Goal: Task Accomplishment & Management: Complete application form

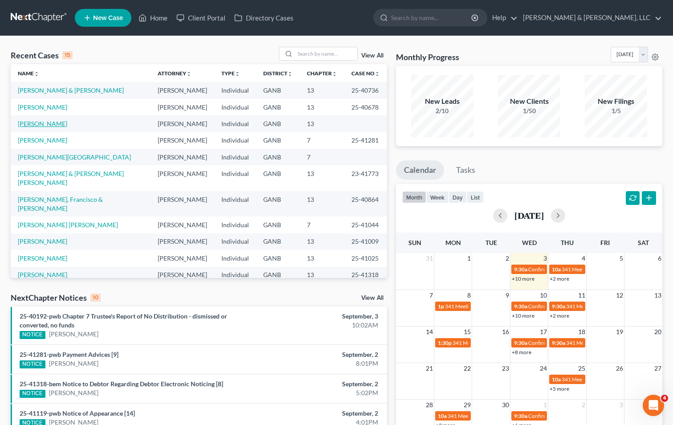
click at [37, 123] on link "[PERSON_NAME]" at bounding box center [42, 124] width 49 height 8
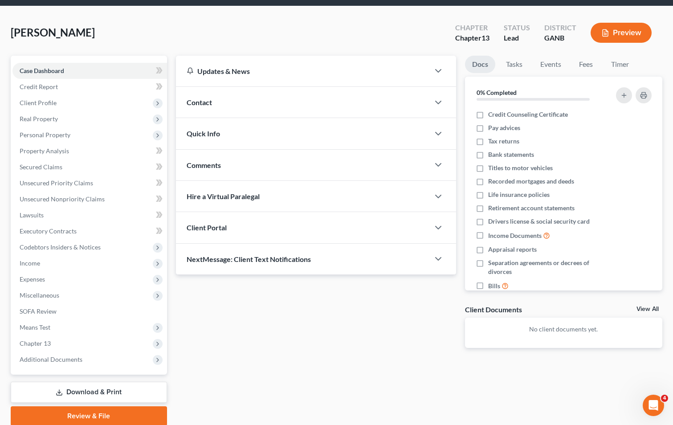
scroll to position [65, 0]
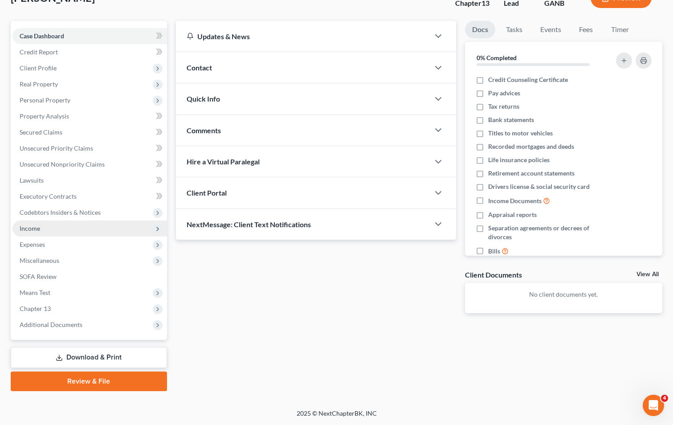
click at [35, 226] on span "Income" at bounding box center [30, 229] width 21 height 8
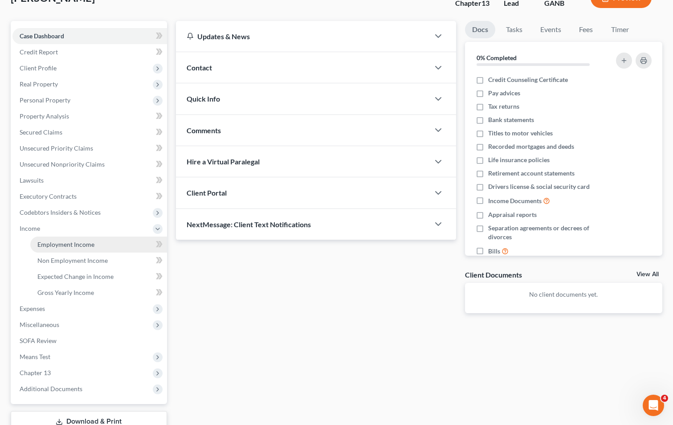
click at [91, 244] on span "Employment Income" at bounding box center [65, 245] width 57 height 8
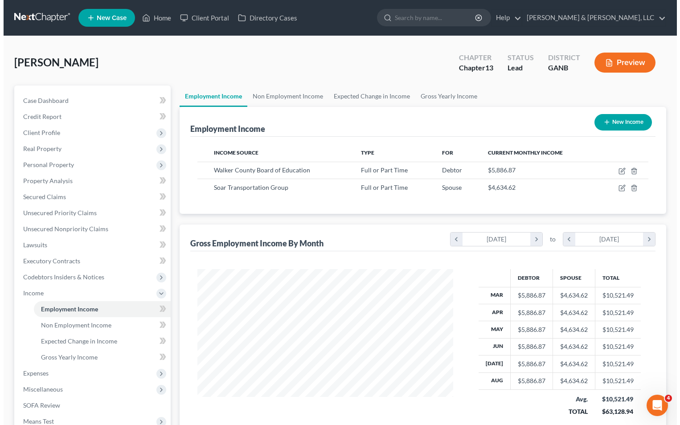
scroll to position [160, 274]
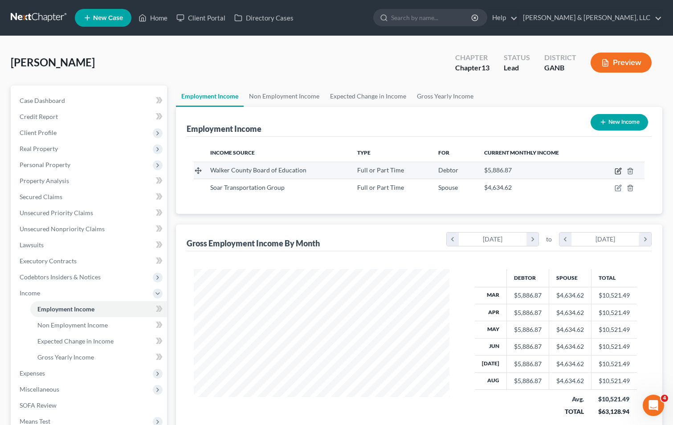
click at [619, 170] on icon "button" at bounding box center [619, 170] width 4 height 4
select select "0"
select select "10"
select select "0"
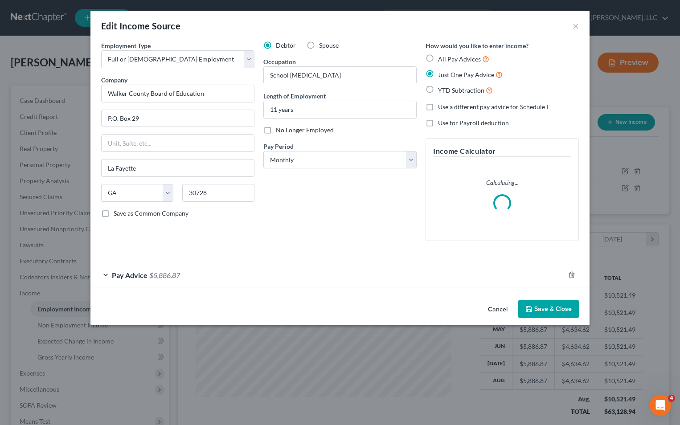
scroll to position [160, 277]
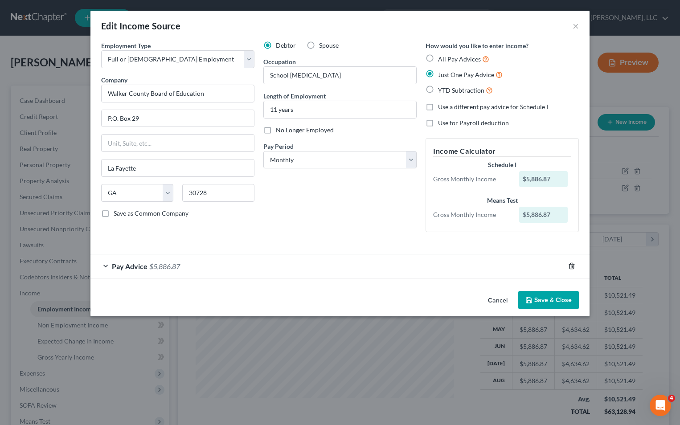
click at [572, 266] on line "button" at bounding box center [572, 267] width 0 height 2
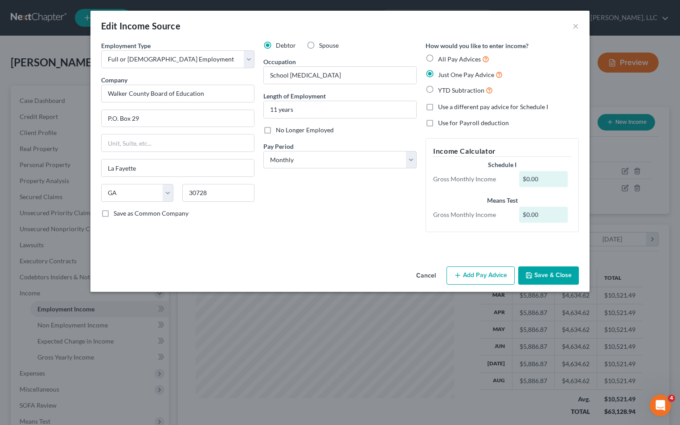
click at [490, 274] on button "Add Pay Advice" at bounding box center [481, 276] width 68 height 19
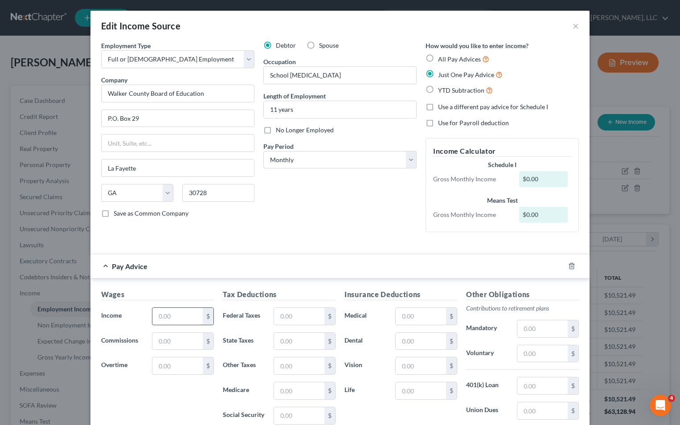
click at [190, 316] on input "text" at bounding box center [177, 316] width 50 height 17
type input "5,886.87"
type input "401.14"
type input "195.06"
type input "74.10"
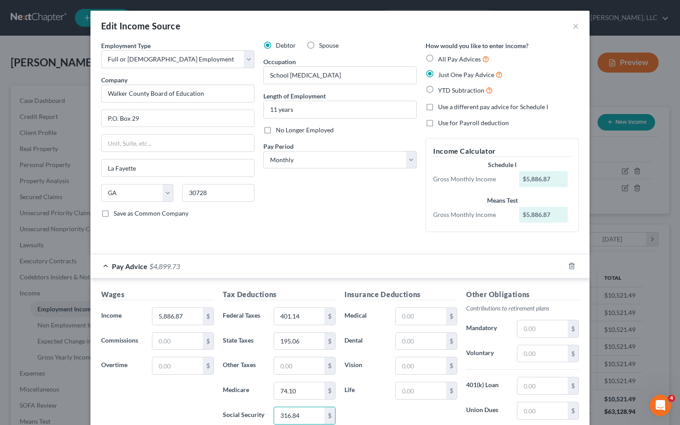
type input "316.84"
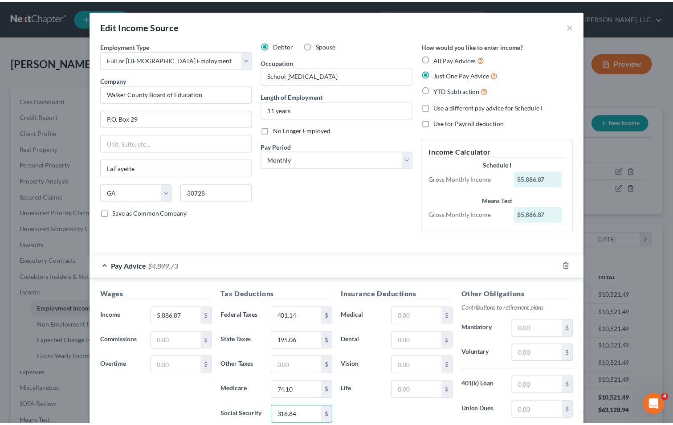
scroll to position [120, 0]
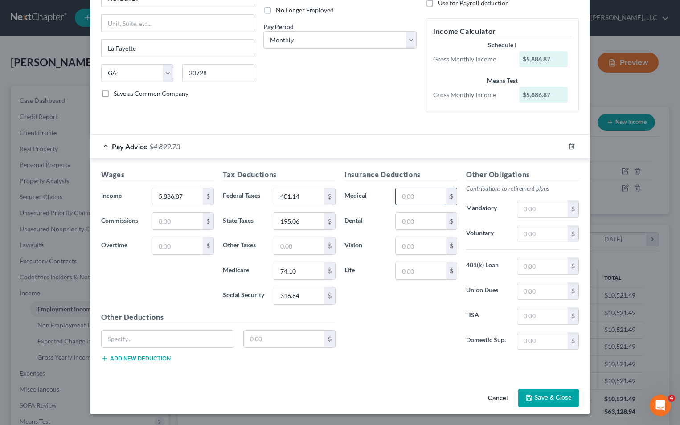
click at [440, 200] on input "text" at bounding box center [421, 196] width 50 height 17
type input "832.65"
click at [400, 331] on div "Insurance Deductions Medical 832.65 $ Dental $ Vision $ Life $" at bounding box center [401, 263] width 122 height 188
click at [523, 213] on input "text" at bounding box center [542, 209] width 50 height 17
type input "351.96"
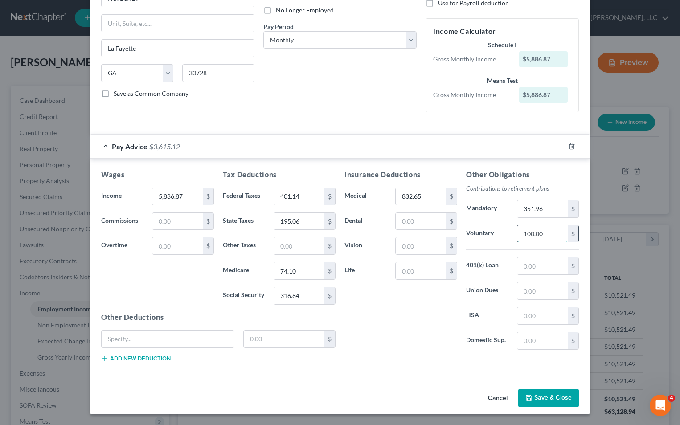
type input "100.00"
click at [549, 394] on button "Save & Close" at bounding box center [548, 398] width 61 height 19
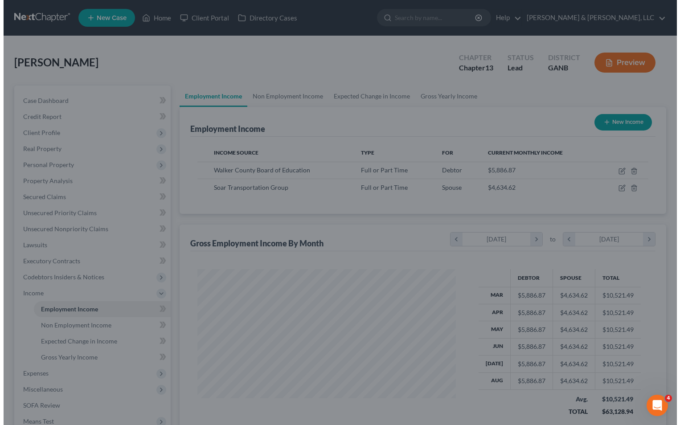
scroll to position [445557, 445443]
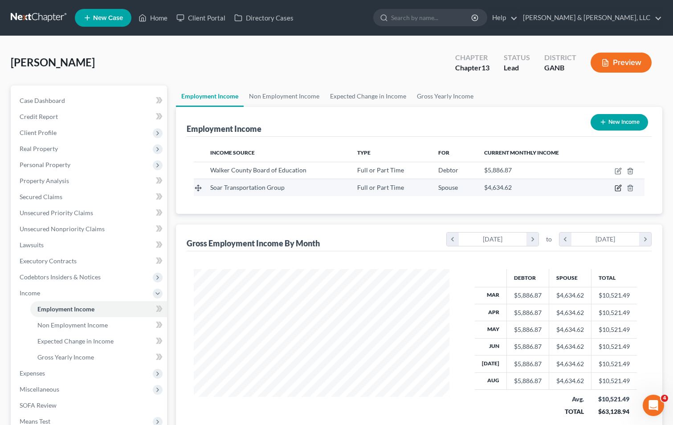
click at [619, 188] on icon "button" at bounding box center [618, 188] width 7 height 7
select select "0"
select select "44"
select select "0"
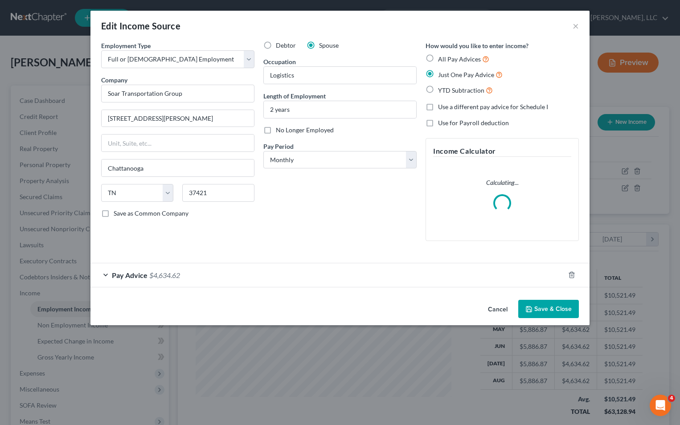
scroll to position [160, 277]
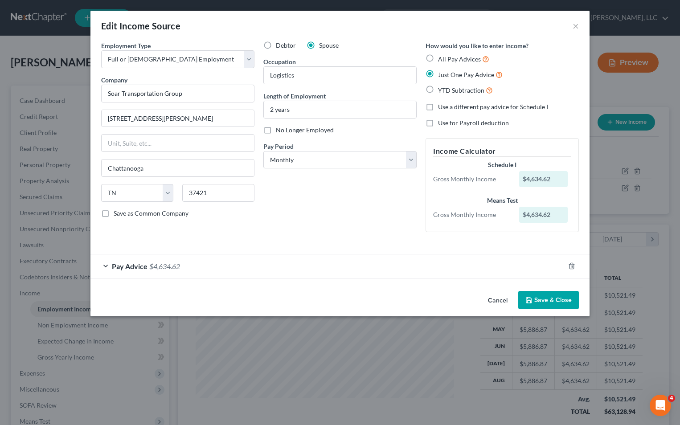
click at [137, 267] on span "Pay Advice" at bounding box center [130, 266] width 36 height 8
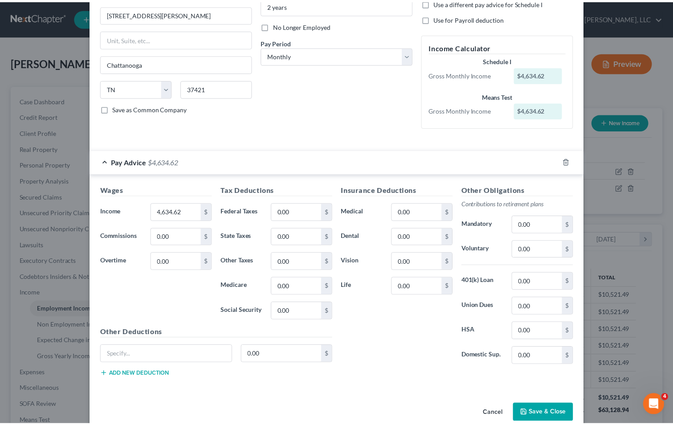
scroll to position [120, 0]
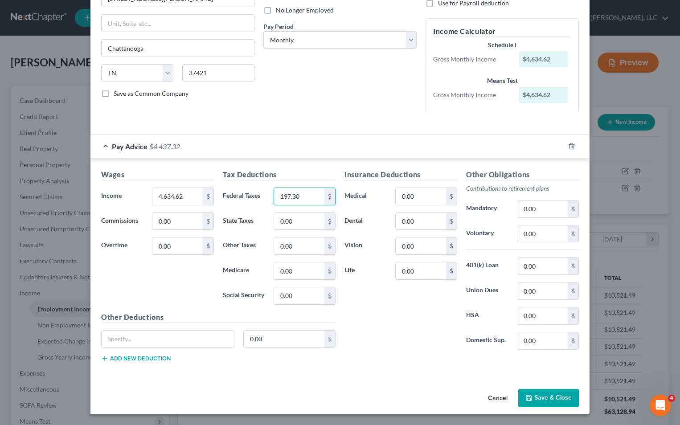
type input "197.30"
click at [305, 199] on input "197.30" at bounding box center [299, 196] width 50 height 17
type input "954.90"
click at [550, 398] on button "Save & Close" at bounding box center [548, 398] width 61 height 19
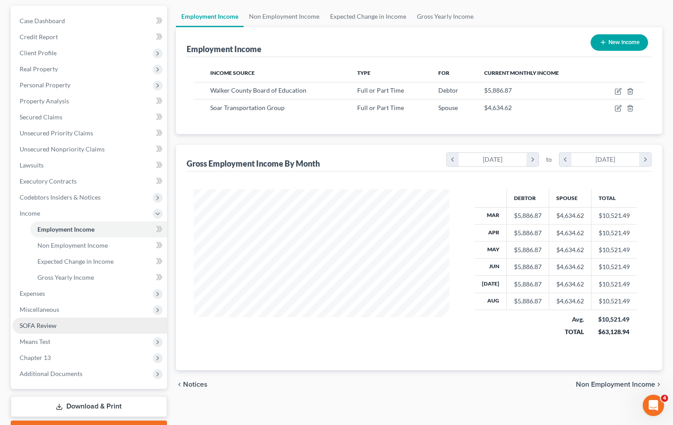
scroll to position [89, 0]
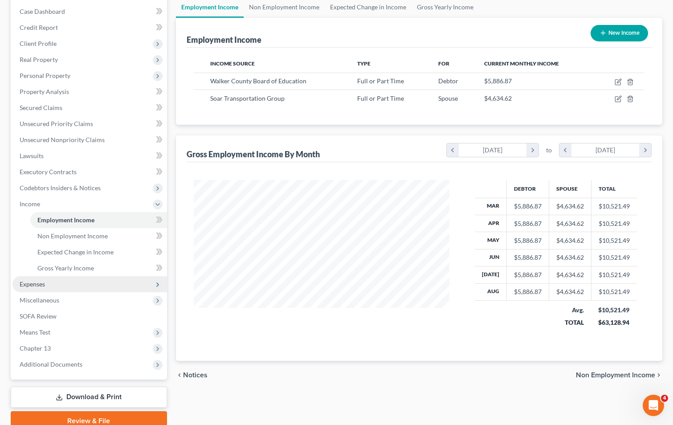
click at [44, 284] on span "Expenses" at bounding box center [32, 284] width 25 height 8
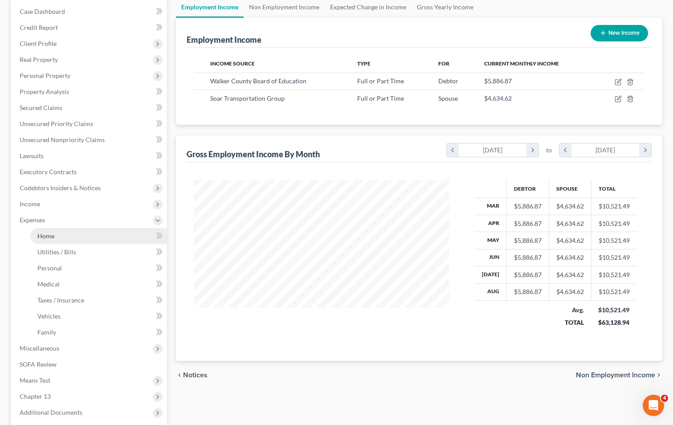
click at [81, 237] on link "Home" at bounding box center [98, 236] width 137 height 16
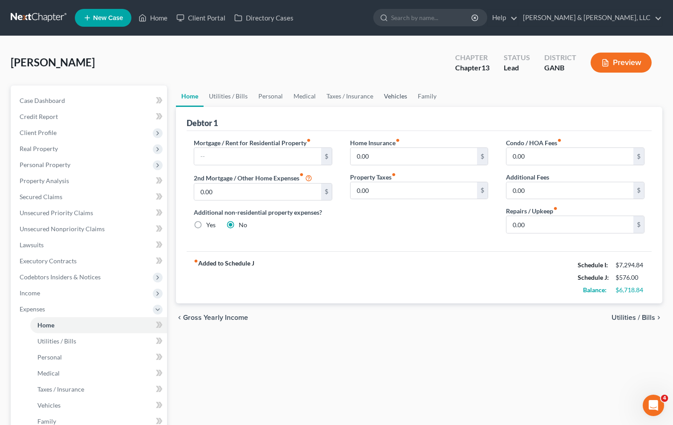
click at [398, 97] on link "Vehicles" at bounding box center [396, 96] width 34 height 21
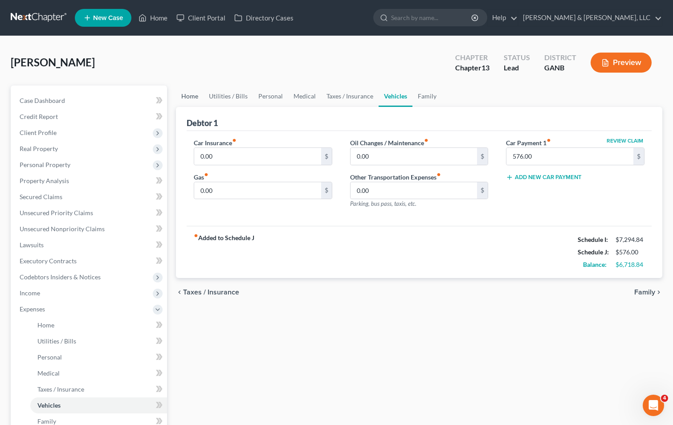
click at [192, 92] on link "Home" at bounding box center [190, 96] width 28 height 21
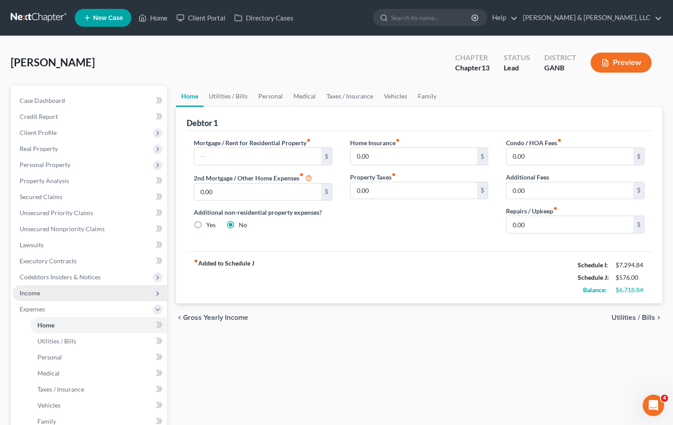
click at [39, 292] on span "Income" at bounding box center [30, 293] width 21 height 8
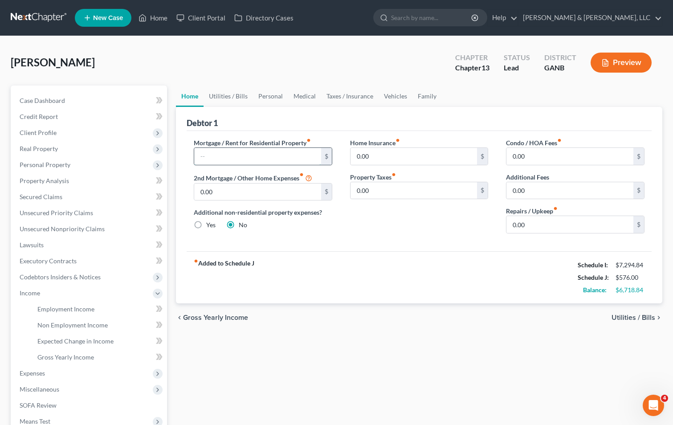
click at [272, 160] on input "text" at bounding box center [257, 156] width 127 height 17
type input "700"
click at [220, 91] on link "Utilities / Bills" at bounding box center [228, 96] width 49 height 21
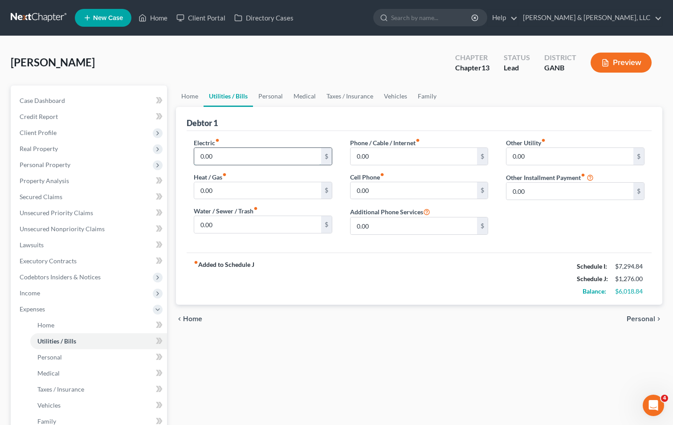
click at [223, 160] on input "0.00" at bounding box center [257, 156] width 127 height 17
type input "290.00"
type input "60.00"
type input "490"
click at [271, 96] on link "Personal" at bounding box center [270, 96] width 35 height 21
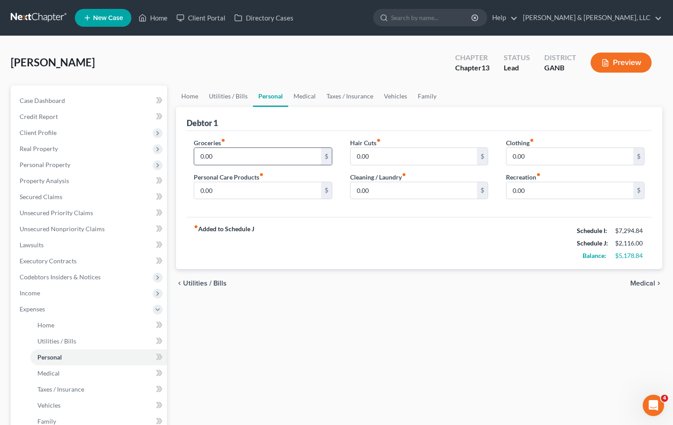
click at [201, 157] on input "0.00" at bounding box center [257, 156] width 127 height 17
click at [196, 157] on input "0.00" at bounding box center [257, 156] width 127 height 17
click at [226, 95] on link "Utilities / Bills" at bounding box center [228, 96] width 49 height 21
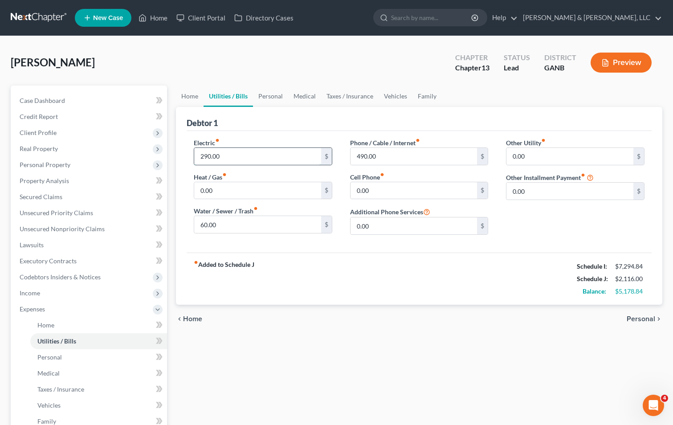
click at [202, 158] on input "290.00" at bounding box center [257, 156] width 127 height 17
click at [202, 159] on input "290.00" at bounding box center [257, 156] width 127 height 17
click at [201, 154] on input "290.00" at bounding box center [257, 156] width 127 height 17
click at [202, 158] on input "390.00" at bounding box center [257, 156] width 127 height 17
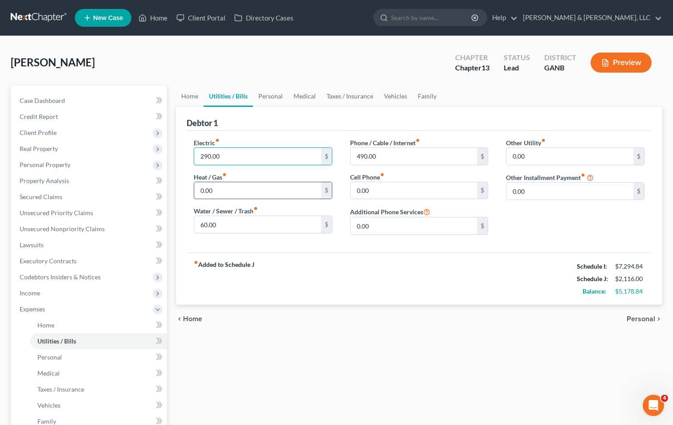
type input "290.00"
click at [210, 193] on input "0.00" at bounding box center [257, 190] width 127 height 17
click at [258, 195] on input "120" at bounding box center [257, 190] width 127 height 17
type input "120.00"
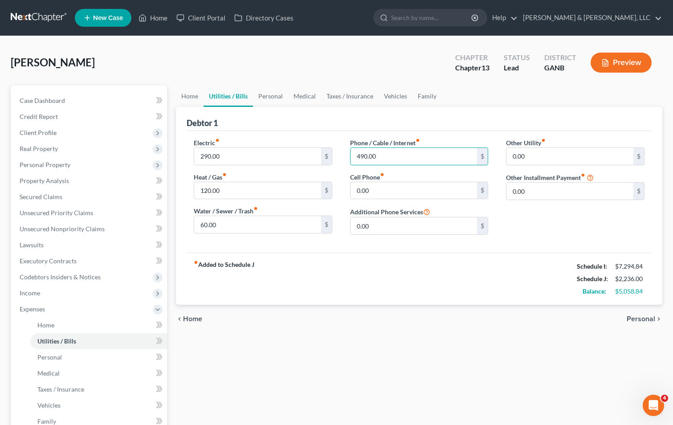
click at [652, 317] on span "Personal" at bounding box center [641, 319] width 29 height 7
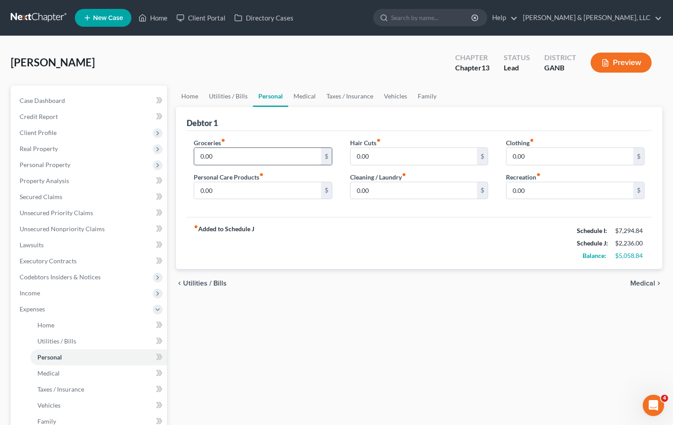
click at [198, 157] on input "0.00" at bounding box center [257, 156] width 127 height 17
type input "1,300"
click at [509, 156] on input "0.00" at bounding box center [570, 156] width 127 height 17
click at [509, 158] on input "0.00" at bounding box center [570, 156] width 127 height 17
type input "480.00"
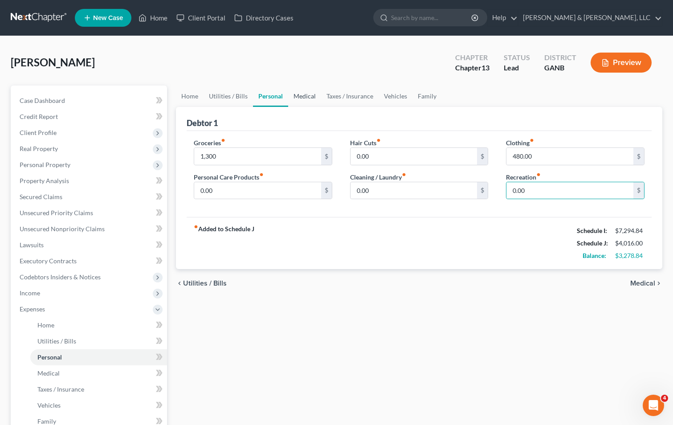
click at [305, 92] on link "Medical" at bounding box center [304, 96] width 33 height 21
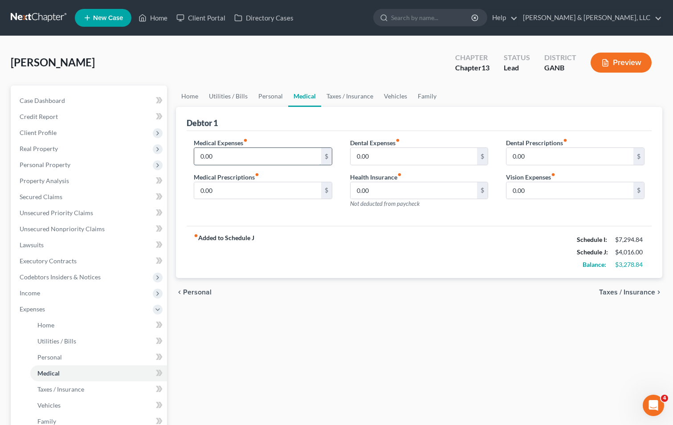
click at [198, 160] on input "0.00" at bounding box center [257, 156] width 127 height 17
click at [198, 161] on input "0.00" at bounding box center [257, 156] width 127 height 17
type input "400"
click at [643, 267] on div "$2,878.84" at bounding box center [630, 264] width 29 height 9
click at [347, 97] on link "Taxes / Insurance" at bounding box center [349, 96] width 57 height 21
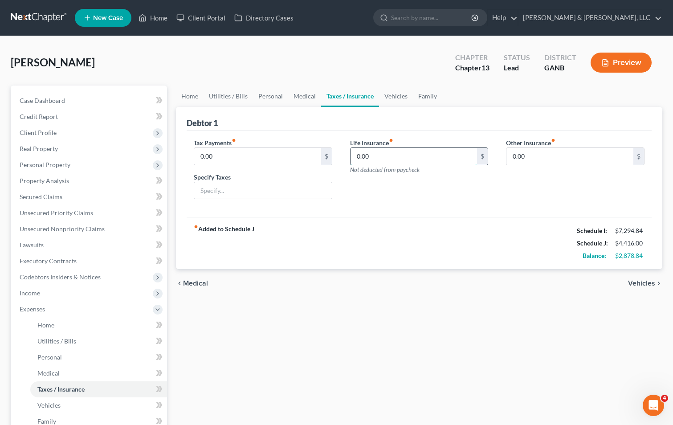
click at [353, 157] on input "0.00" at bounding box center [414, 156] width 127 height 17
click at [351, 155] on input "0.00" at bounding box center [414, 156] width 127 height 17
type input "180.00"
click at [51, 163] on span "Personal Property" at bounding box center [45, 165] width 51 height 8
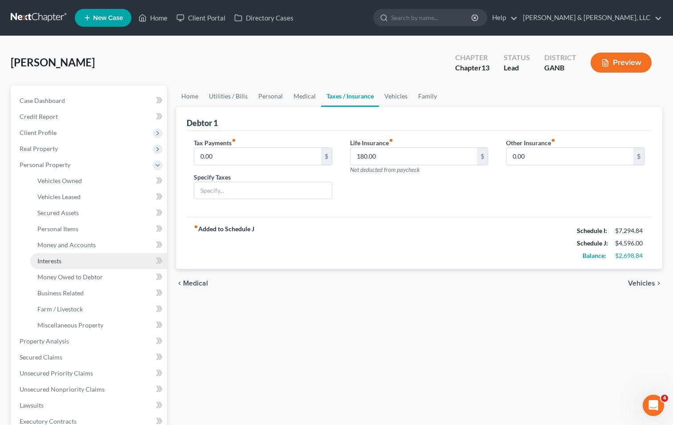
click at [48, 259] on span "Interests" at bounding box center [49, 261] width 24 height 8
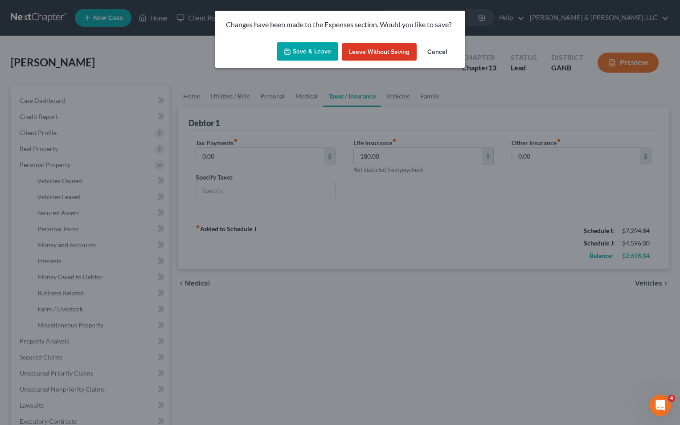
click at [296, 48] on button "Save & Leave" at bounding box center [308, 51] width 62 height 19
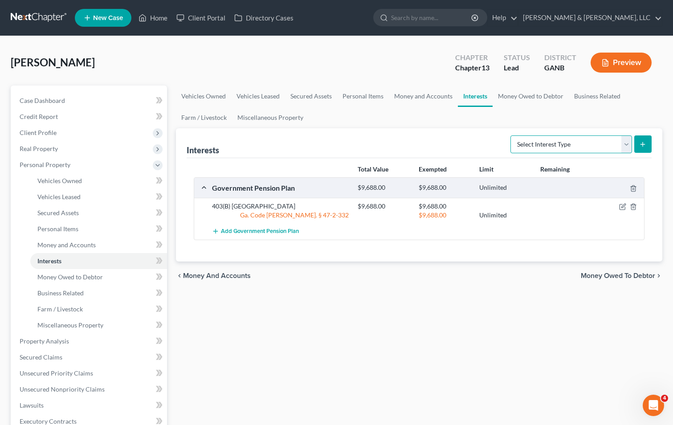
click at [629, 146] on select "Select Interest Type 401K (A/B: 21) Annuity (A/B: 23) Bond (A/B: 18) Education …" at bounding box center [572, 144] width 122 height 18
select select "whole_life_insurance"
click at [512, 135] on select "Select Interest Type 401K (A/B: 21) Annuity (A/B: 23) Bond (A/B: 18) Education …" at bounding box center [572, 144] width 122 height 18
click at [643, 141] on icon "submit" at bounding box center [643, 144] width 7 height 7
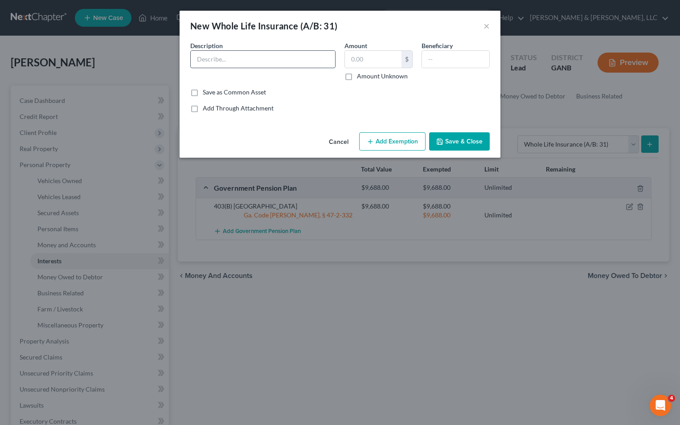
click at [234, 56] on input "text" at bounding box center [263, 59] width 144 height 17
type input "Whole Live insurance policy"
type input "2,000"
click at [414, 140] on button "Add Exemption" at bounding box center [392, 141] width 66 height 19
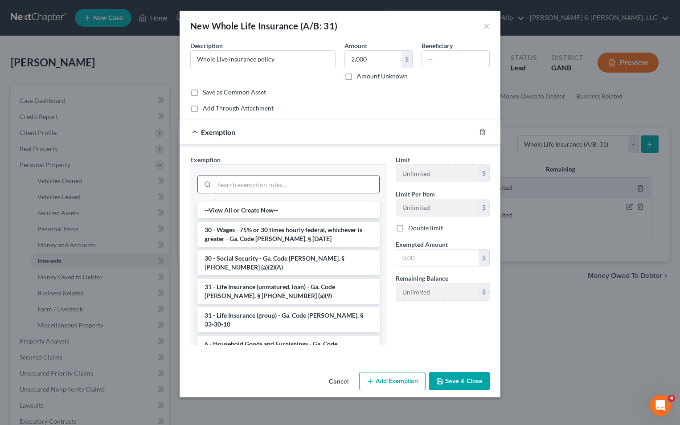
click at [298, 181] on input "search" at bounding box center [296, 184] width 165 height 17
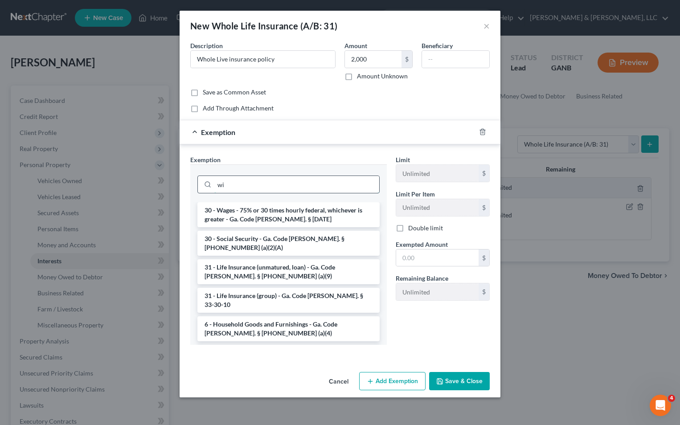
type input "w"
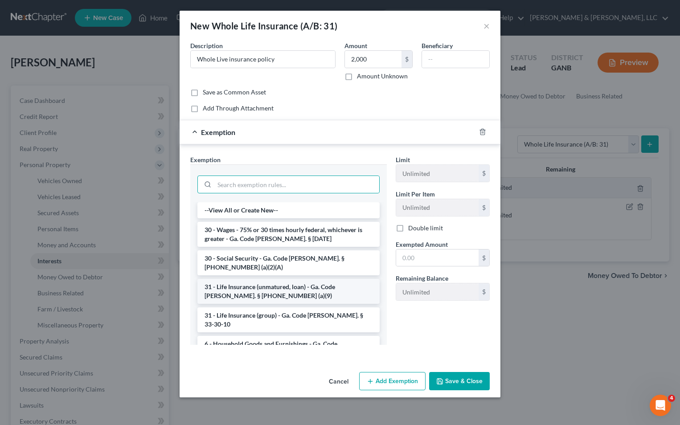
click at [297, 280] on li "31 - Life Insurance (unmatured, loan) - Ga. Code [PERSON_NAME]. § [PHONE_NUMBER…" at bounding box center [288, 291] width 182 height 25
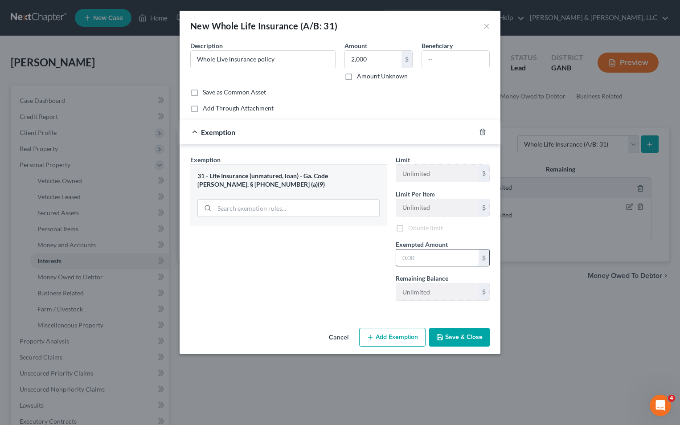
click at [400, 261] on input "text" at bounding box center [437, 258] width 82 height 17
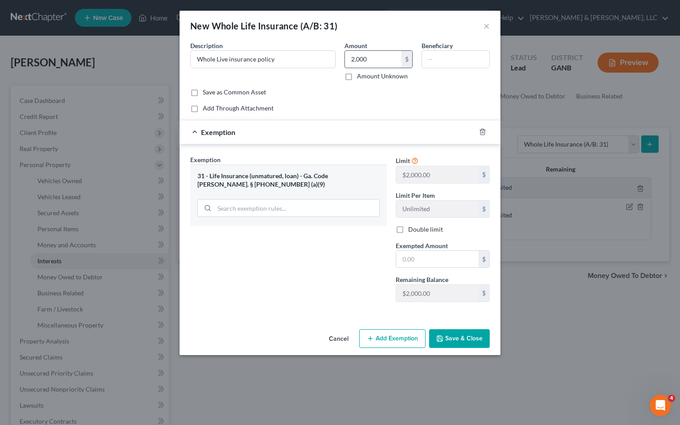
click at [372, 62] on input "2,000" at bounding box center [373, 59] width 57 height 17
type input "1,500"
click at [406, 259] on input "text" at bounding box center [437, 259] width 82 height 17
type input "1,500"
click at [464, 337] on button "Save & Close" at bounding box center [459, 338] width 61 height 19
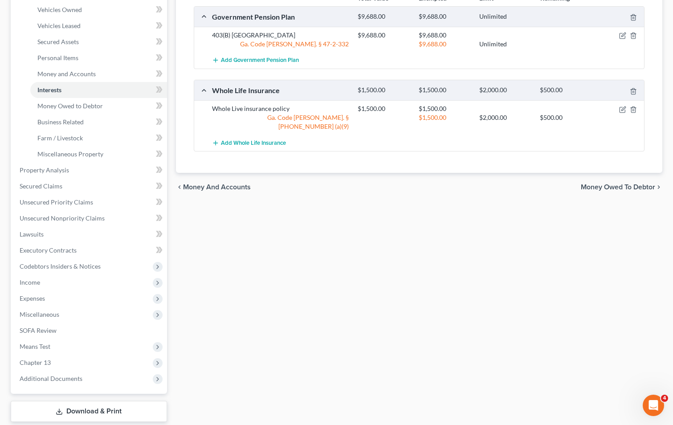
scroll to position [178, 0]
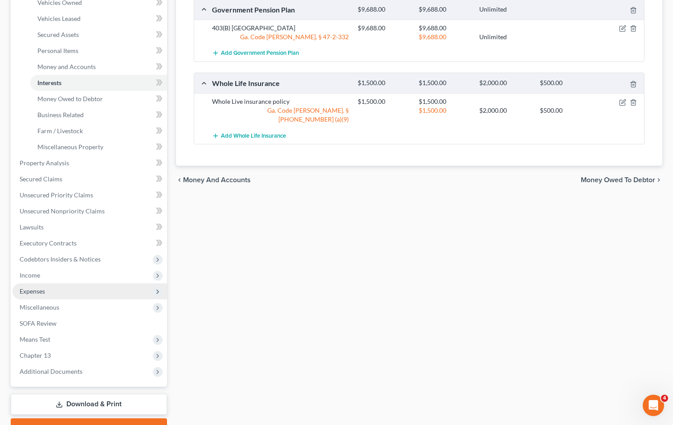
click at [58, 291] on span "Expenses" at bounding box center [89, 291] width 155 height 16
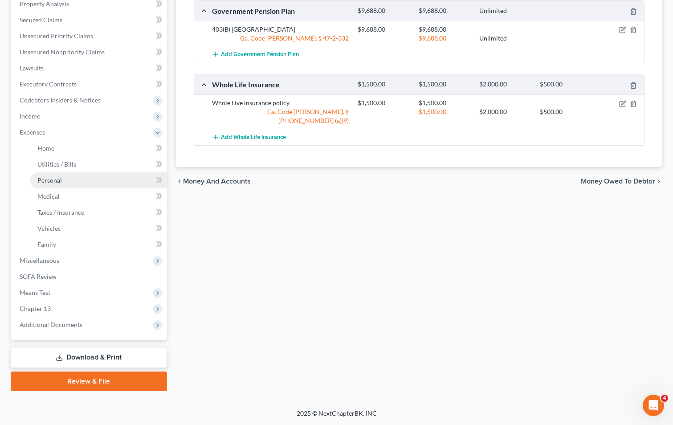
scroll to position [177, 0]
click at [92, 229] on link "Vehicles" at bounding box center [98, 229] width 137 height 16
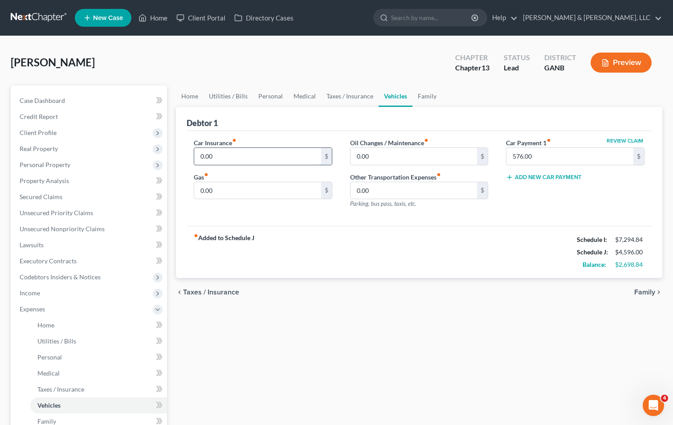
click at [198, 152] on input "0.00" at bounding box center [257, 156] width 127 height 17
click at [196, 156] on input "0.00" at bounding box center [257, 156] width 127 height 17
click at [200, 157] on input "0.00" at bounding box center [257, 156] width 127 height 17
click at [222, 162] on input "0.00" at bounding box center [257, 156] width 127 height 17
click at [200, 157] on input "0.00" at bounding box center [257, 156] width 127 height 17
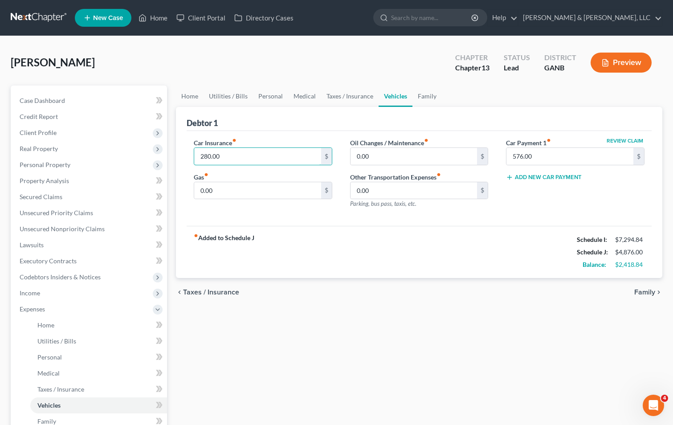
type input "280.00"
click at [282, 240] on div "fiber_manual_record Added to Schedule J Schedule I: $7,294.84 Schedule J: $4,87…" at bounding box center [419, 252] width 465 height 52
click at [201, 193] on input "0.00" at bounding box center [257, 190] width 127 height 17
click at [200, 191] on input "0.00" at bounding box center [257, 190] width 127 height 17
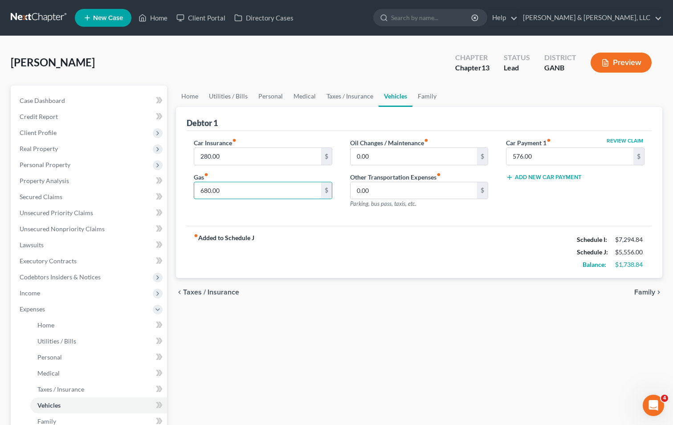
type input "680.00"
click at [362, 271] on div "fiber_manual_record Added to Schedule J Schedule I: $7,294.84 Schedule J: $5,55…" at bounding box center [419, 252] width 465 height 52
click at [355, 95] on link "Taxes / Insurance" at bounding box center [349, 96] width 57 height 21
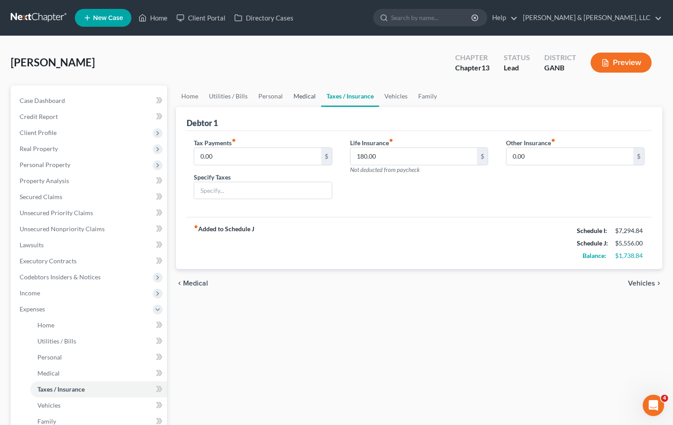
click at [305, 96] on link "Medical" at bounding box center [304, 96] width 33 height 21
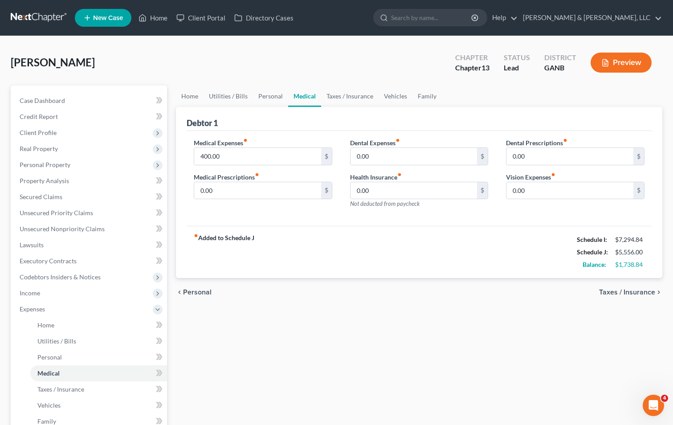
click at [453, 254] on div "fiber_manual_record Added to Schedule J Schedule I: $7,294.84 Schedule J: $5,55…" at bounding box center [419, 252] width 465 height 52
click at [267, 98] on link "Personal" at bounding box center [270, 96] width 35 height 21
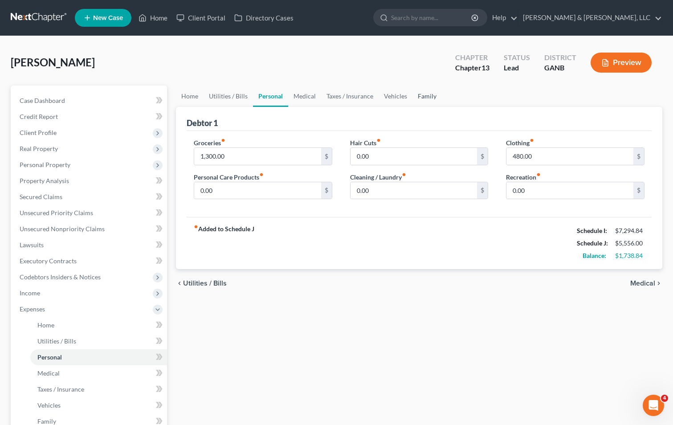
click at [420, 98] on link "Family" at bounding box center [427, 96] width 29 height 21
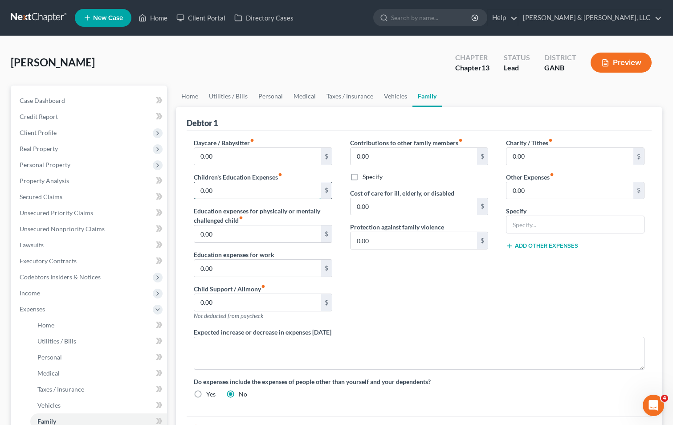
click at [201, 190] on input "0.00" at bounding box center [257, 190] width 127 height 17
click at [197, 191] on input "0.00" at bounding box center [257, 190] width 127 height 17
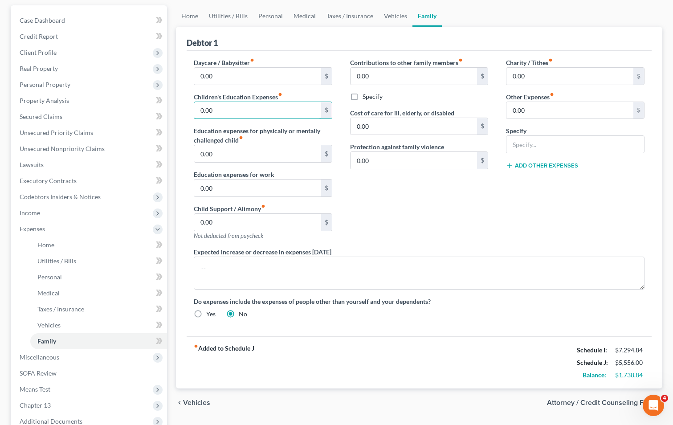
scroll to position [89, 0]
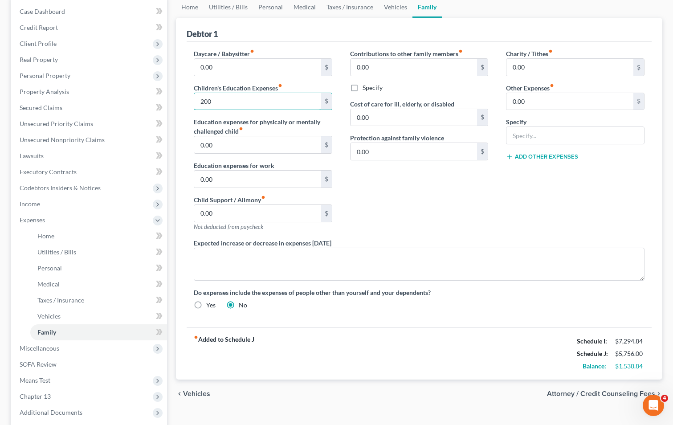
type input "200"
click at [474, 220] on div "Contributions to other family members fiber_manual_record 0.00 $ Specify Cost o…" at bounding box center [419, 143] width 156 height 189
click at [357, 120] on input "0.00" at bounding box center [414, 117] width 127 height 17
click at [499, 199] on div "Charity / Tithes fiber_manual_record 0.00 $ Other Expenses fiber_manual_record …" at bounding box center [575, 143] width 156 height 189
click at [355, 119] on input "0.00" at bounding box center [414, 117] width 127 height 17
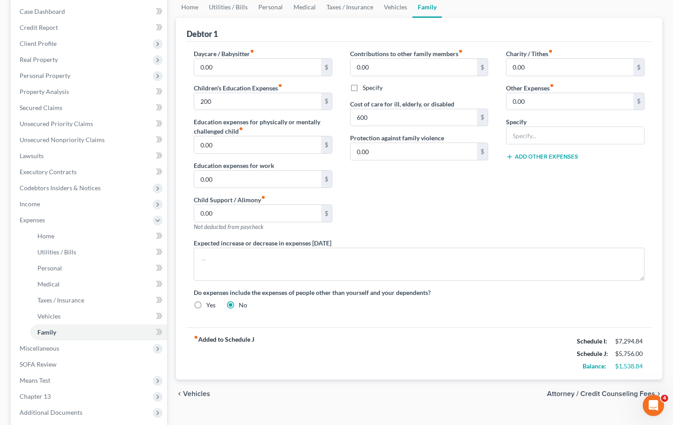
click at [431, 226] on div "Contributions to other family members fiber_manual_record 0.00 $ Specify Cost o…" at bounding box center [419, 143] width 156 height 189
click at [390, 121] on input "600" at bounding box center [414, 117] width 127 height 17
type input "600.00"
drag, startPoint x: 419, startPoint y: 222, endPoint x: 420, endPoint y: 218, distance: 4.5
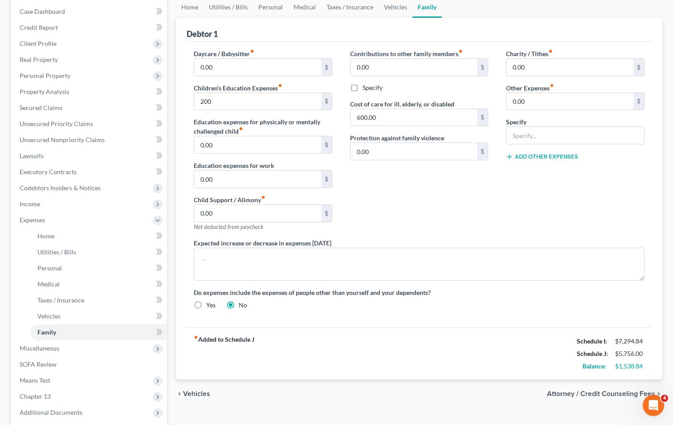
click at [420, 221] on div "Contributions to other family members fiber_manual_record 0.00 $ Specify Cost o…" at bounding box center [419, 143] width 156 height 189
click at [404, 186] on div "Contributions to other family members fiber_manual_record 0.00 $ Specify Cost o…" at bounding box center [419, 143] width 156 height 189
click at [235, 101] on input "200" at bounding box center [257, 101] width 127 height 17
click at [256, 102] on input "200" at bounding box center [257, 101] width 127 height 17
type input "0.00"
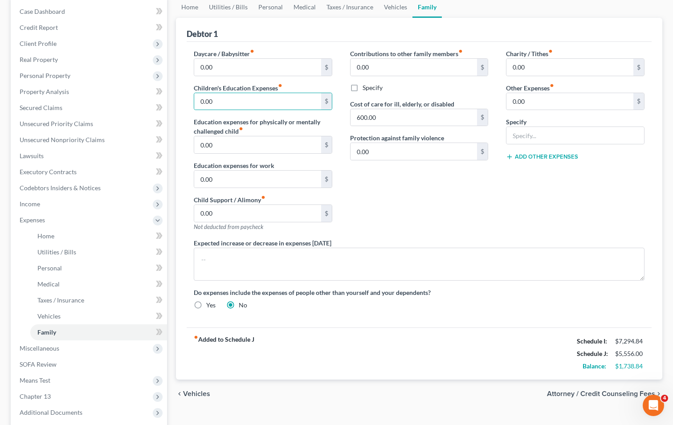
click at [456, 213] on div "Contributions to other family members fiber_manual_record 0.00 $ Specify Cost o…" at bounding box center [419, 143] width 156 height 189
click at [259, 6] on link "Personal" at bounding box center [270, 6] width 35 height 21
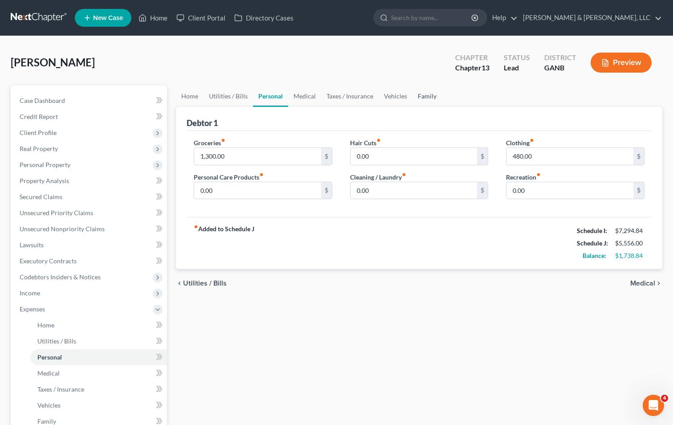
click at [425, 97] on link "Family" at bounding box center [427, 96] width 29 height 21
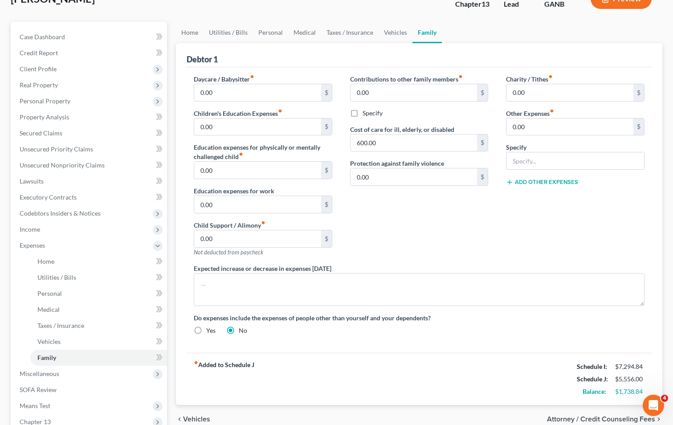
scroll to position [43, 0]
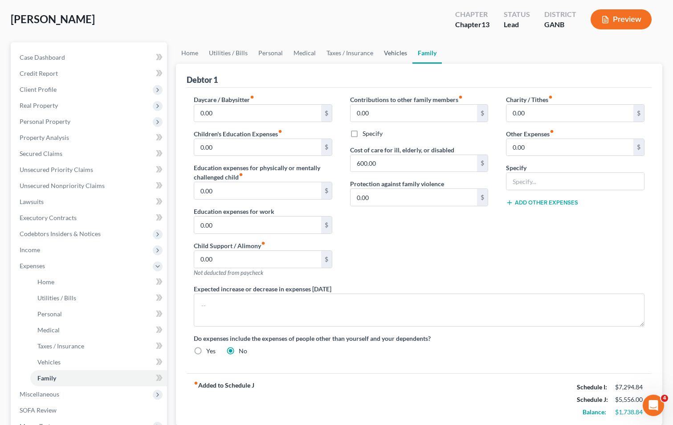
click at [391, 53] on link "Vehicles" at bounding box center [396, 52] width 34 height 21
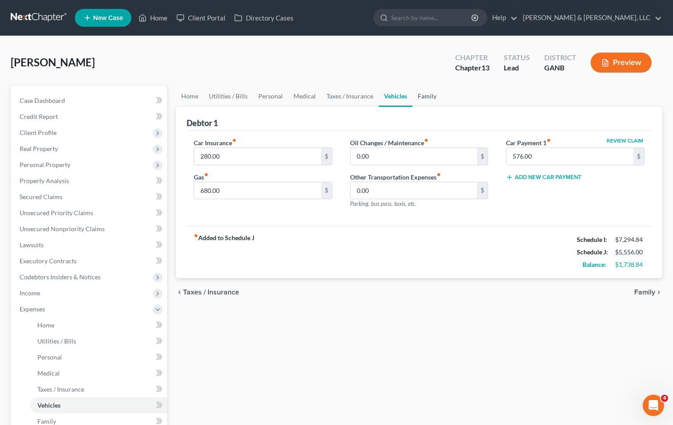
click at [427, 93] on link "Family" at bounding box center [427, 96] width 29 height 21
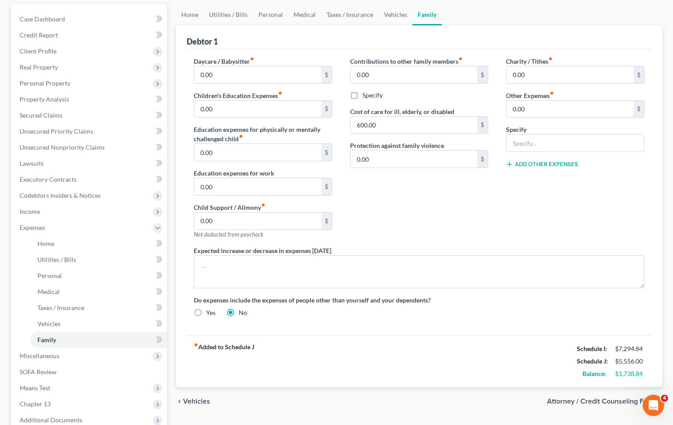
scroll to position [89, 0]
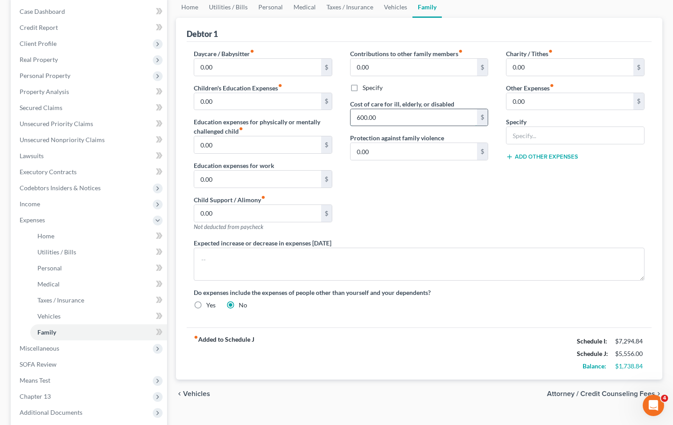
click at [362, 118] on input "600.00" at bounding box center [414, 117] width 127 height 17
click at [411, 195] on div "Contributions to other family members fiber_manual_record 0.00 $ Specify Cost o…" at bounding box center [419, 143] width 156 height 189
click at [417, 182] on div "Contributions to other family members fiber_manual_record 0.00 $ Specify Cost o…" at bounding box center [419, 143] width 156 height 189
click at [357, 119] on input "text" at bounding box center [414, 117] width 127 height 17
type input "600.00"
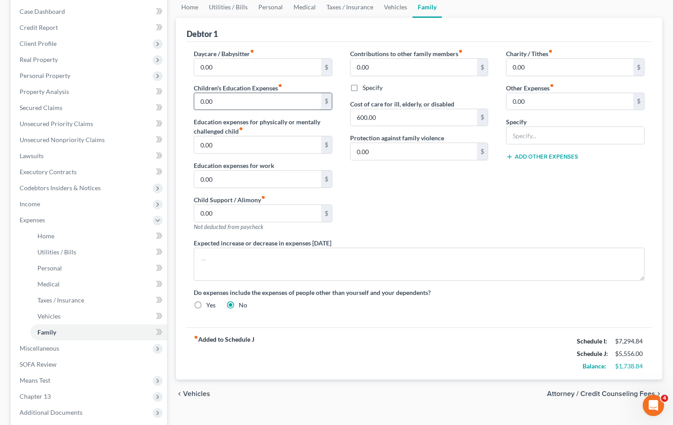
click at [201, 99] on input "0.00" at bounding box center [257, 101] width 127 height 17
type input "250"
click at [435, 213] on div "Contributions to other family members fiber_manual_record 0.00 $ Specify Cost o…" at bounding box center [419, 143] width 156 height 189
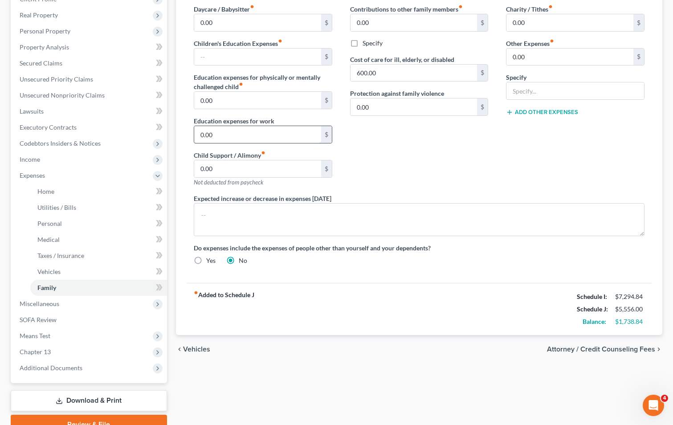
click at [200, 137] on input "0.00" at bounding box center [257, 134] width 127 height 17
click at [411, 198] on div "Expected increase or decrease in expenses [DATE]" at bounding box center [419, 215] width 469 height 42
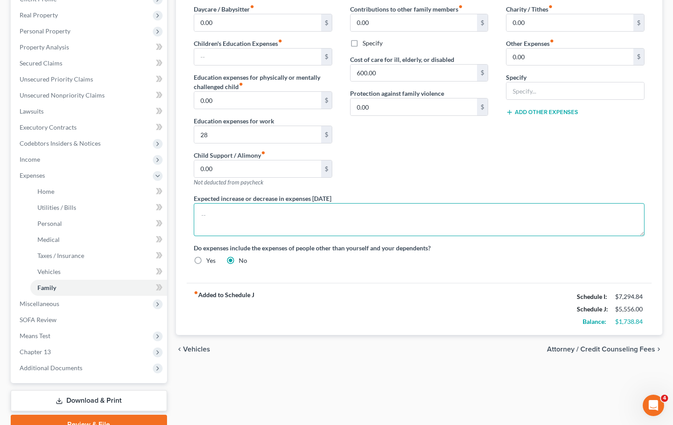
click at [391, 205] on textarea at bounding box center [419, 219] width 451 height 33
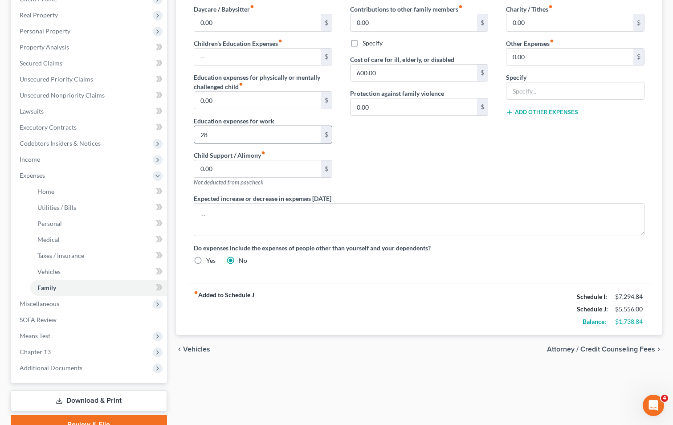
click at [224, 137] on input "28" at bounding box center [257, 134] width 127 height 17
click at [224, 136] on input "28" at bounding box center [257, 134] width 127 height 17
type input "0"
type input "280.00"
click at [477, 161] on div "Contributions to other family members fiber_manual_record 0.00 $ Specify Cost o…" at bounding box center [419, 98] width 156 height 189
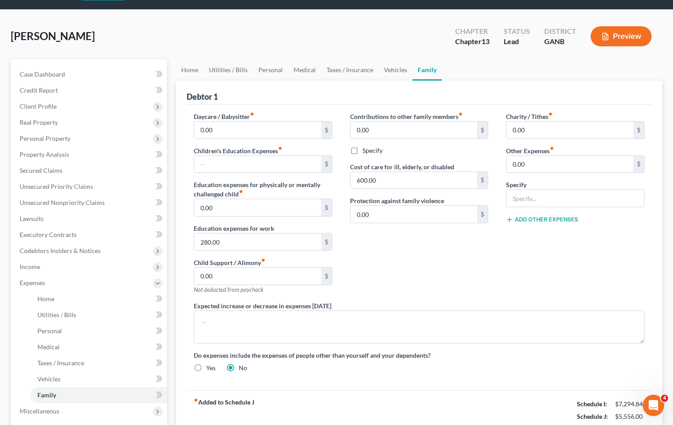
scroll to position [0, 0]
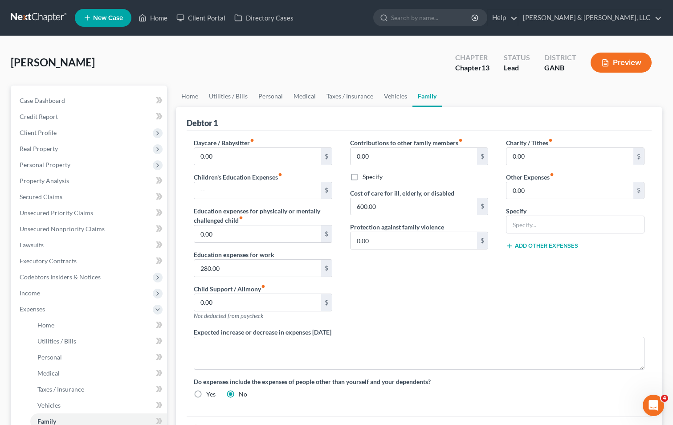
click at [452, 263] on div "Contributions to other family members fiber_manual_record 0.00 $ Specify Cost o…" at bounding box center [419, 232] width 156 height 189
click at [392, 237] on input "0.00" at bounding box center [414, 240] width 127 height 17
click at [551, 243] on button "Add Other Expenses" at bounding box center [542, 245] width 72 height 7
click at [394, 176] on div "Specify" at bounding box center [419, 176] width 139 height 9
click at [376, 268] on div "Contributions to other family members fiber_manual_record 0.00 $ Specify Cost o…" at bounding box center [419, 232] width 156 height 189
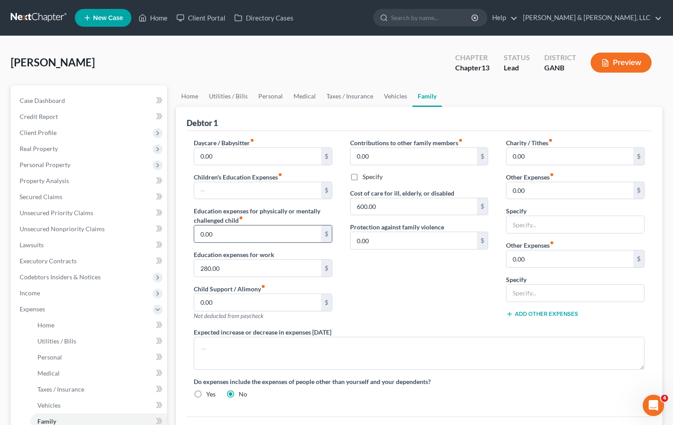
click at [297, 240] on input "0.00" at bounding box center [257, 234] width 127 height 17
click at [296, 235] on input "0.00" at bounding box center [257, 234] width 127 height 17
click at [281, 190] on input "text" at bounding box center [257, 190] width 127 height 17
click at [417, 317] on div "Contributions to other family members fiber_manual_record 0.00 $ Specify Cost o…" at bounding box center [419, 232] width 156 height 189
click at [394, 209] on input "600.00" at bounding box center [414, 206] width 127 height 17
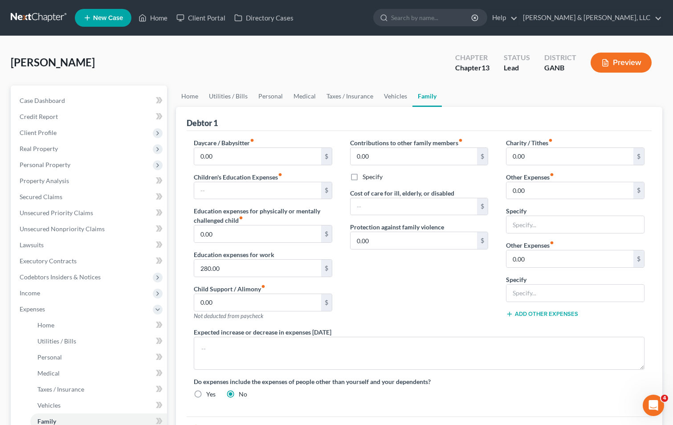
click at [419, 290] on div "Contributions to other family members fiber_manual_record 0.00 $ Specify Cost o…" at bounding box center [419, 232] width 156 height 189
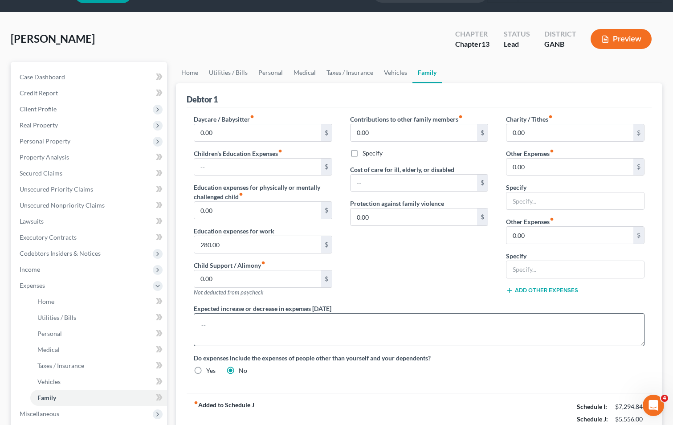
scroll to position [45, 0]
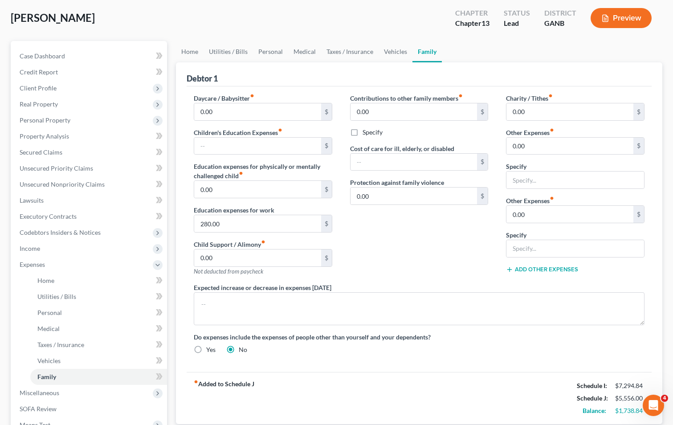
click at [432, 267] on div "Contributions to other family members fiber_manual_record 0.00 $ Specify Cost o…" at bounding box center [419, 188] width 156 height 189
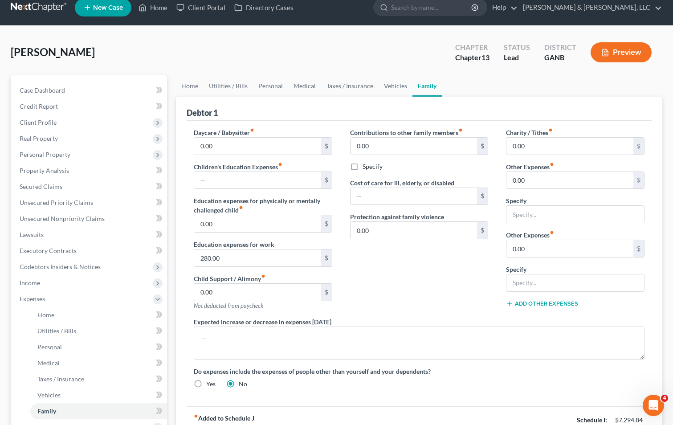
scroll to position [0, 0]
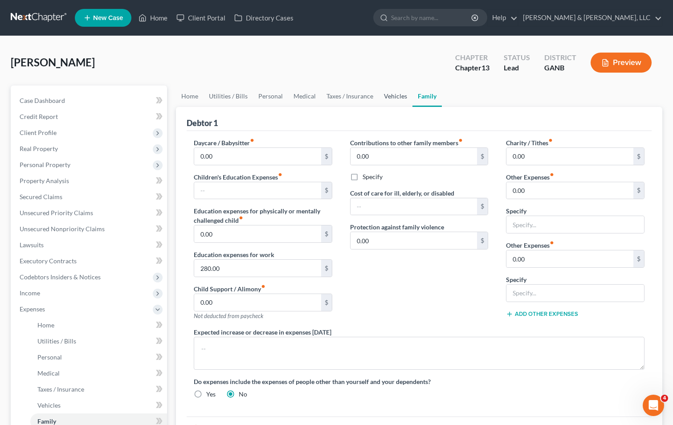
click at [399, 95] on link "Vehicles" at bounding box center [396, 96] width 34 height 21
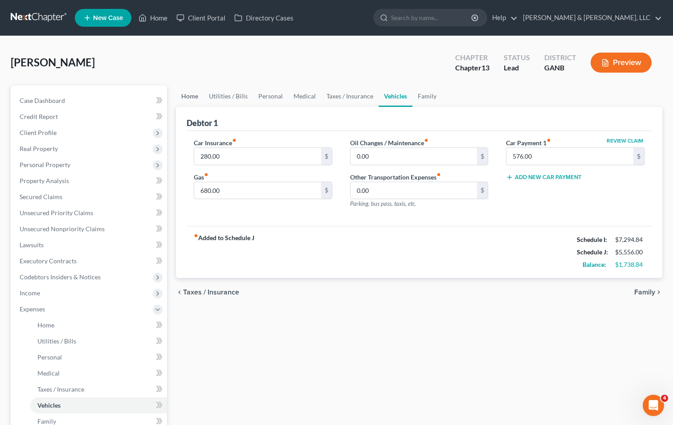
click at [194, 97] on link "Home" at bounding box center [190, 96] width 28 height 21
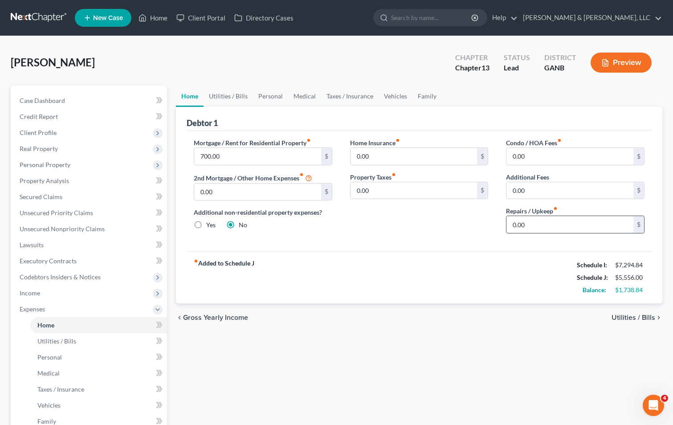
click at [511, 226] on input "0.00" at bounding box center [570, 224] width 127 height 17
type input "100.00"
click at [484, 272] on div "fiber_manual_record Added to Schedule J Schedule I: $7,294.84 Schedule J: $5,65…" at bounding box center [419, 277] width 465 height 52
drag, startPoint x: 485, startPoint y: 271, endPoint x: 487, endPoint y: 279, distance: 7.7
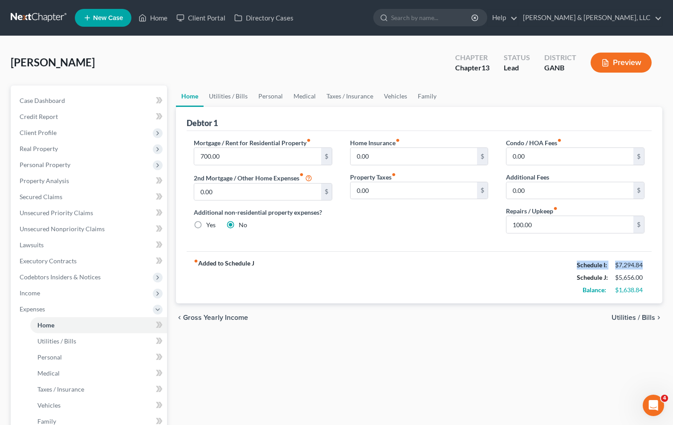
click at [487, 279] on div "fiber_manual_record Added to Schedule J Schedule I: $7,294.84 Schedule J: $5,65…" at bounding box center [419, 277] width 465 height 52
click at [425, 93] on link "Family" at bounding box center [427, 96] width 29 height 21
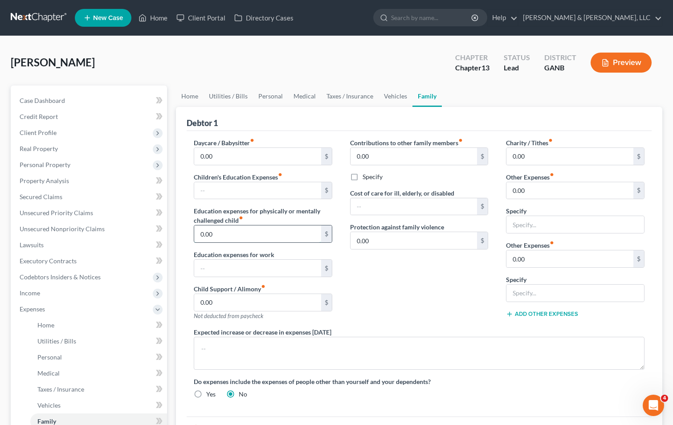
click at [199, 234] on input "0.00" at bounding box center [257, 234] width 127 height 17
click at [222, 237] on input "0.00" at bounding box center [257, 234] width 127 height 17
click at [201, 236] on input "0.00" at bounding box center [257, 234] width 127 height 17
type input "280.00"
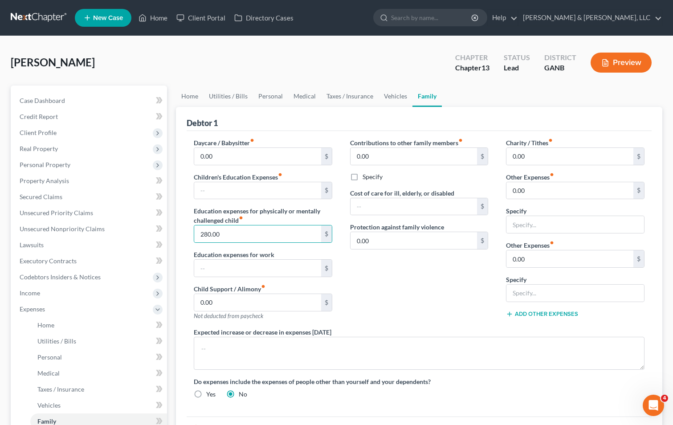
click at [424, 300] on div "Contributions to other family members fiber_manual_record 0.00 $ Specify Cost o…" at bounding box center [419, 232] width 156 height 189
click at [269, 193] on input "text" at bounding box center [257, 190] width 127 height 17
click at [432, 299] on div "Contributions to other family members fiber_manual_record 0.00 $ Specify Cost o…" at bounding box center [419, 232] width 156 height 189
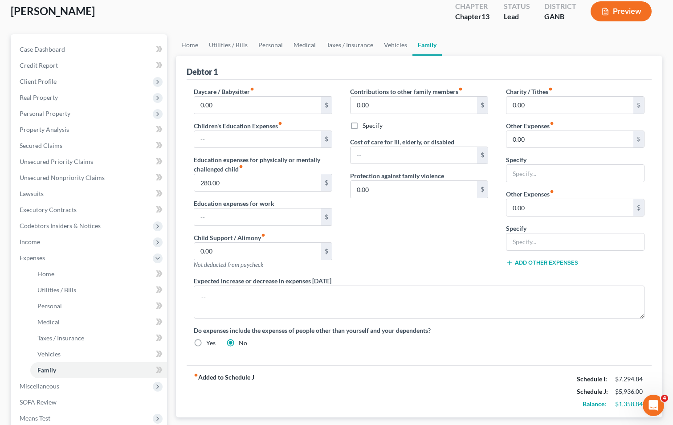
scroll to position [45, 0]
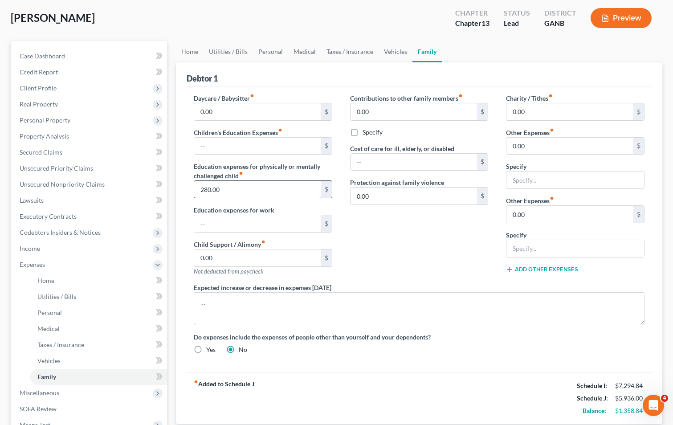
click at [221, 193] on input "280.00" at bounding box center [257, 189] width 127 height 17
type input "338.00"
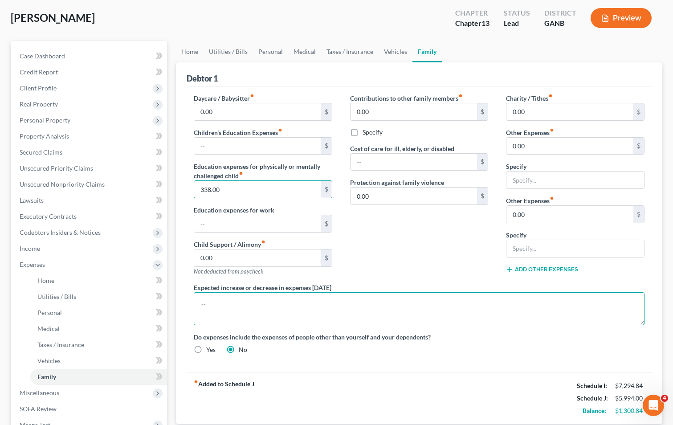
click at [434, 290] on div "Expected increase or decrease in expenses [DATE]" at bounding box center [419, 304] width 469 height 42
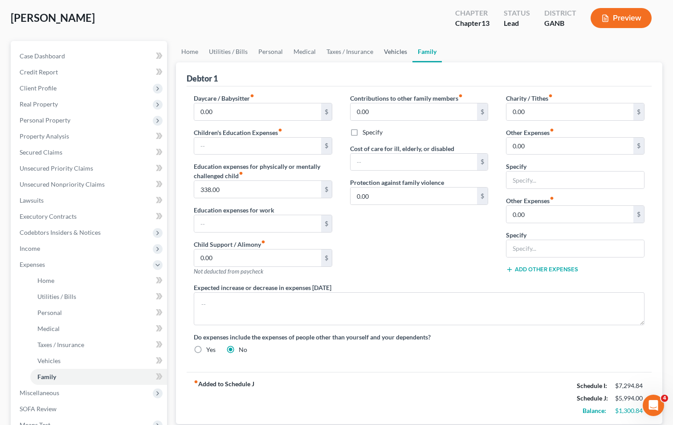
click at [396, 51] on link "Vehicles" at bounding box center [396, 51] width 34 height 21
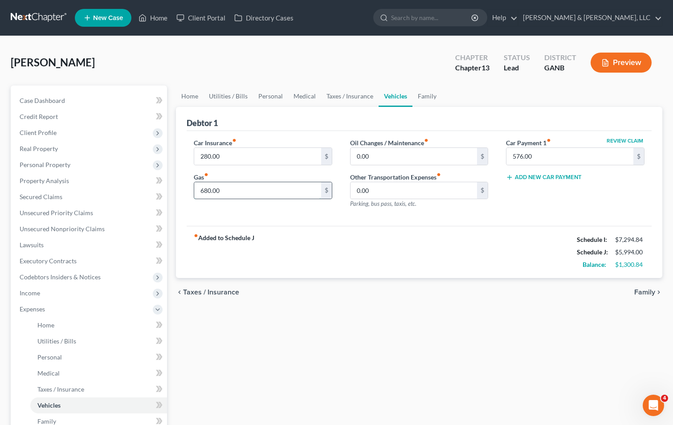
click at [246, 190] on input "680.00" at bounding box center [257, 190] width 127 height 17
type input "680.84"
click at [335, 243] on div "fiber_manual_record Added to Schedule J Schedule I: $7,294.84 Schedule J: $5,99…" at bounding box center [419, 252] width 465 height 52
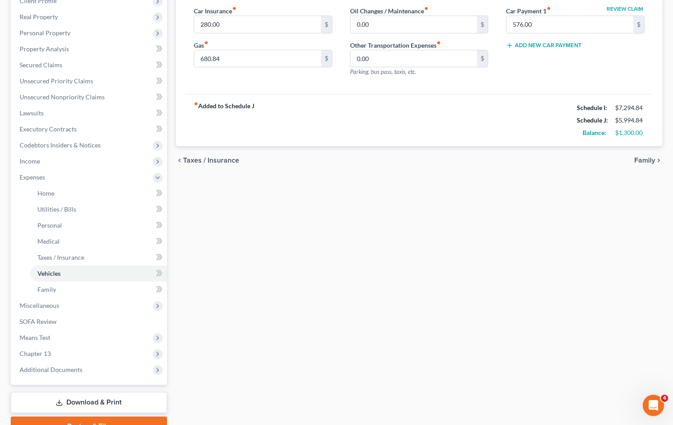
scroll to position [132, 0]
